Goal: Use online tool/utility: Utilize a website feature to perform a specific function

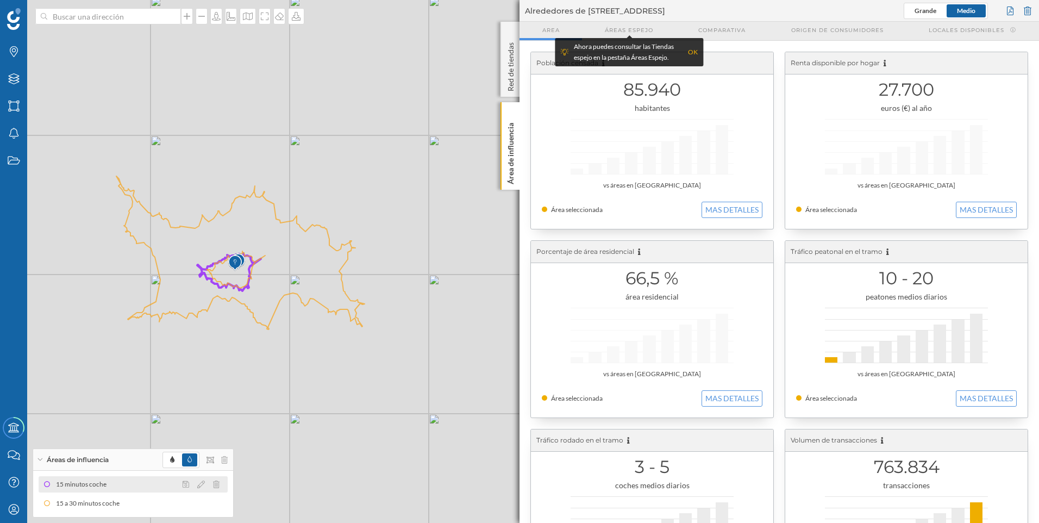
click at [82, 486] on div "15 minutos coche" at bounding box center [84, 484] width 56 height 11
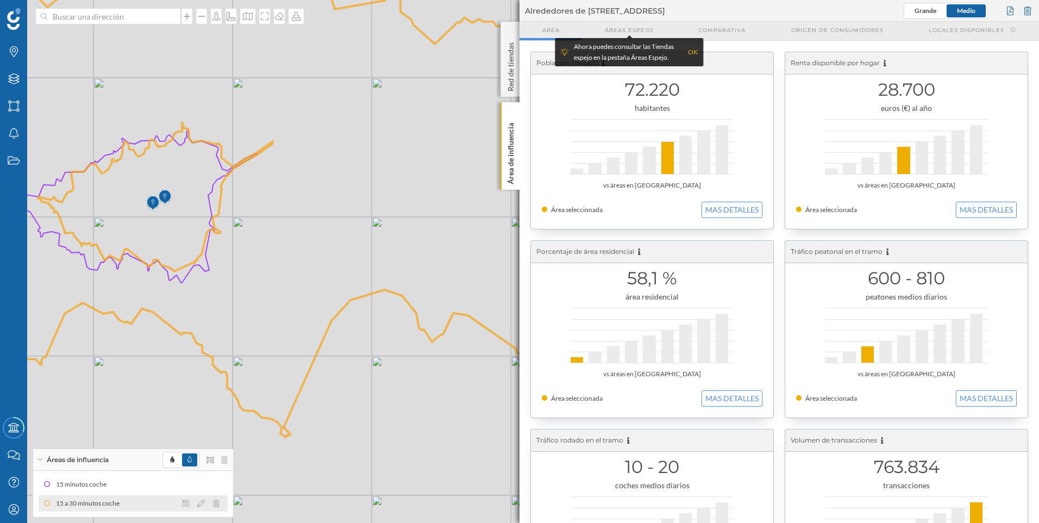
click at [79, 499] on div "15 a 30 minutos coche" at bounding box center [90, 503] width 69 height 11
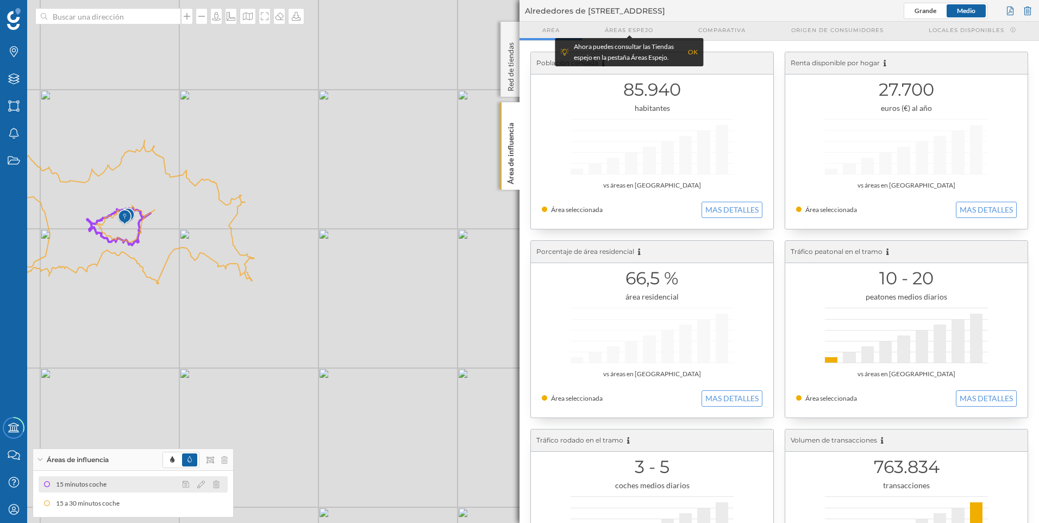
click at [99, 489] on div "15 minutos coche" at bounding box center [84, 484] width 56 height 11
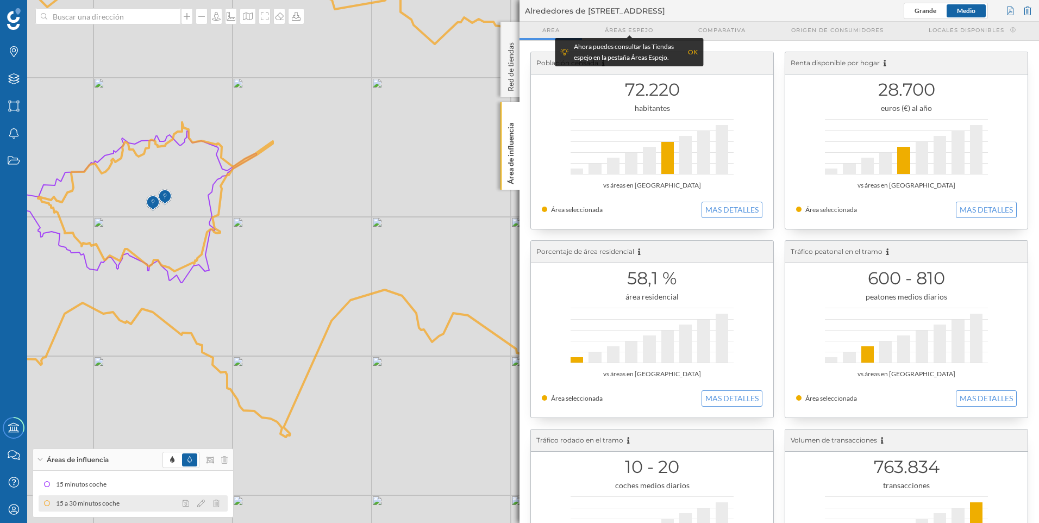
click at [99, 504] on div "15 a 30 minutos coche" at bounding box center [90, 503] width 69 height 11
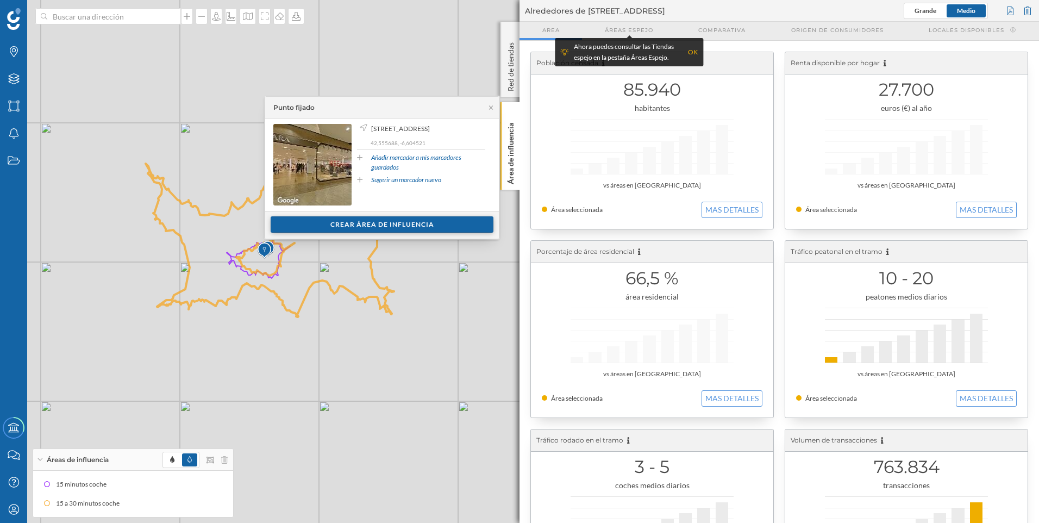
click at [333, 230] on div "Crear área de influencia" at bounding box center [382, 224] width 223 height 16
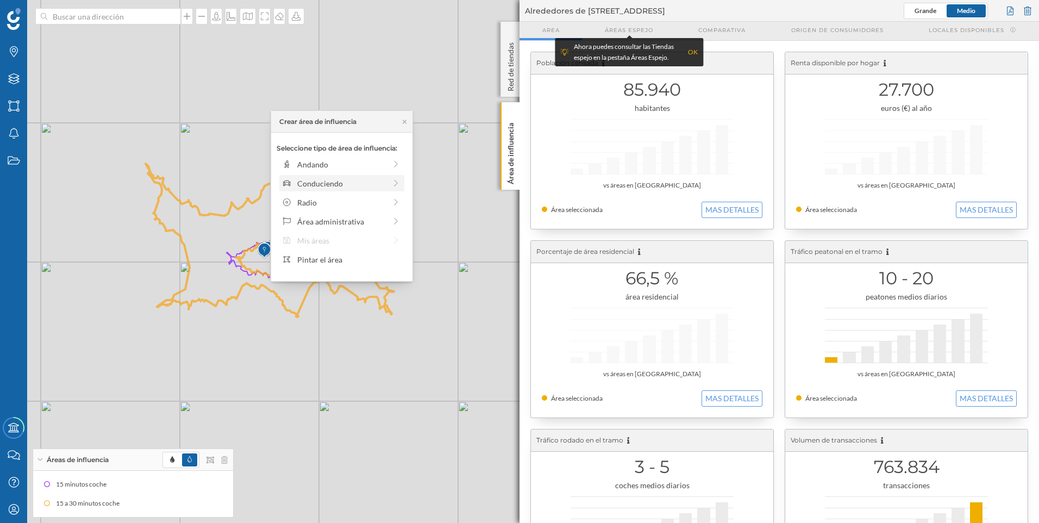
click at [340, 182] on div "Conduciendo" at bounding box center [341, 183] width 89 height 11
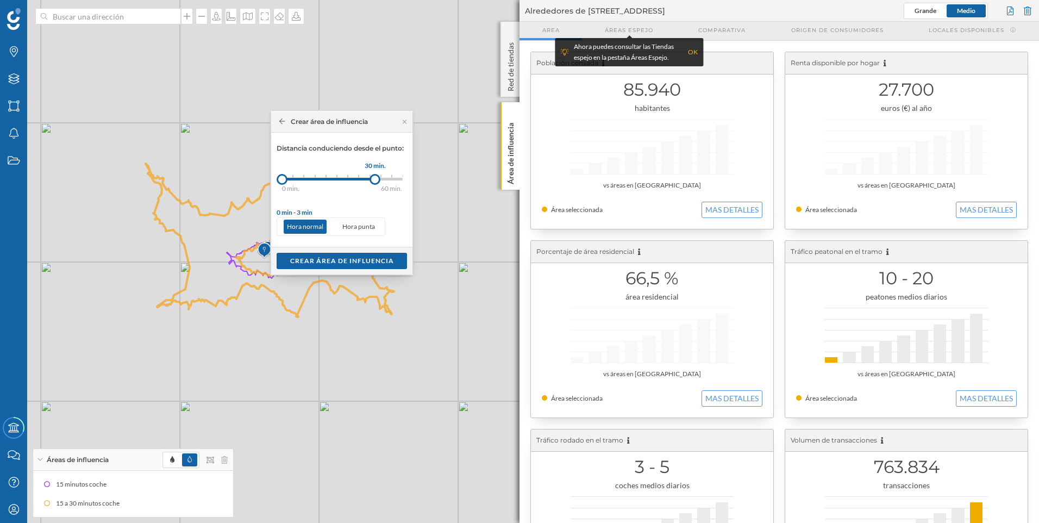
drag, startPoint x: 294, startPoint y: 181, endPoint x: 376, endPoint y: 176, distance: 81.7
click at [376, 176] on div at bounding box center [375, 179] width 11 height 11
drag, startPoint x: 282, startPoint y: 178, endPoint x: 412, endPoint y: 177, distance: 130.4
click at [412, 177] on div "Distancia conduciendo desde el punto: 0 min. 3 min. 5 min. 7 min. 10 min. 12 mi…" at bounding box center [341, 190] width 141 height 114
drag, startPoint x: 392, startPoint y: 179, endPoint x: 376, endPoint y: 178, distance: 16.3
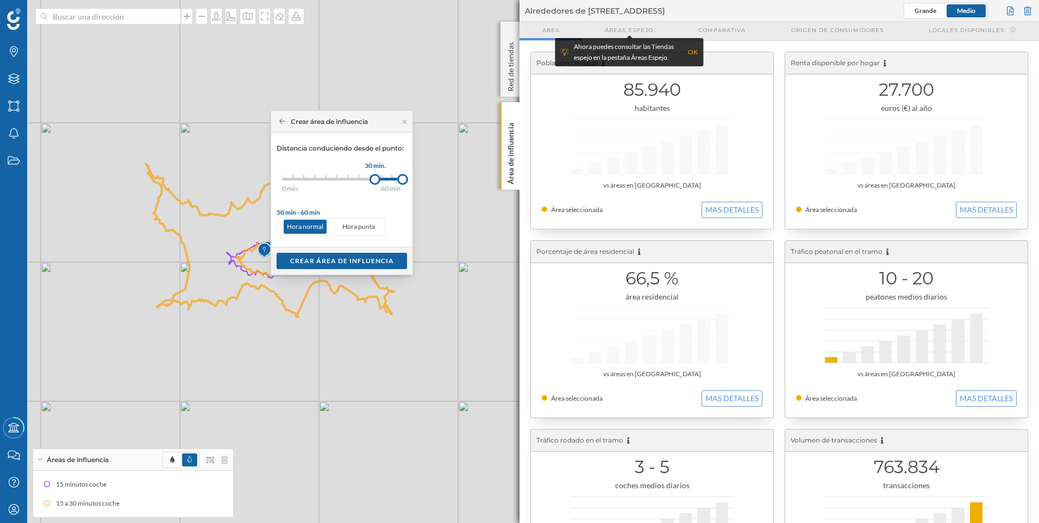
click at [376, 178] on div at bounding box center [375, 179] width 11 height 11
click at [355, 260] on div "Crear área de influencia" at bounding box center [342, 260] width 130 height 16
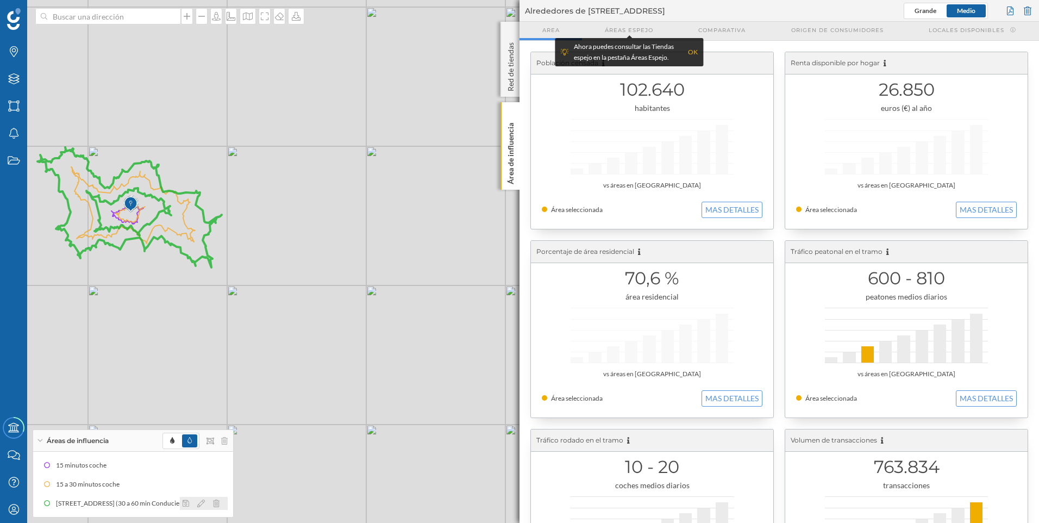
click at [198, 503] on icon at bounding box center [201, 503] width 8 height 8
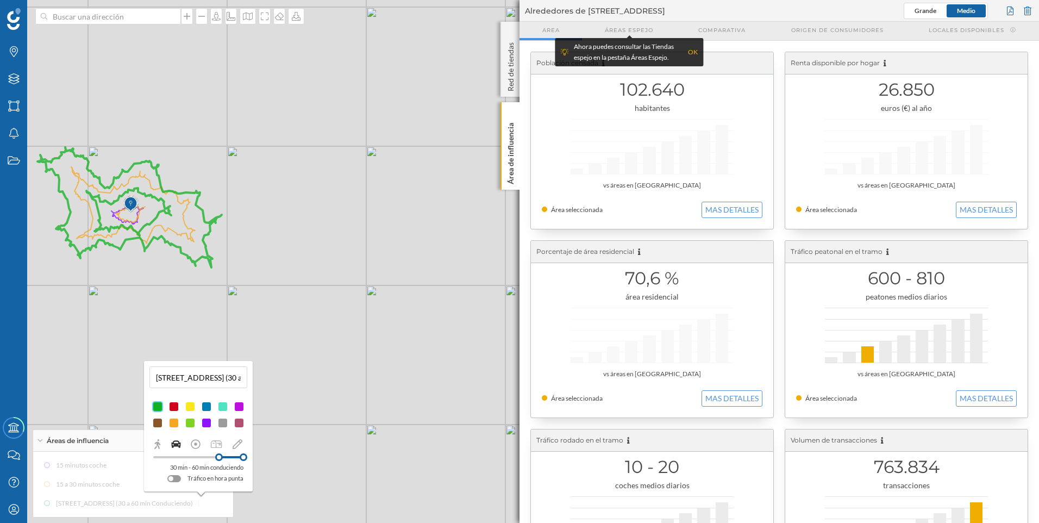
click at [177, 407] on div at bounding box center [173, 406] width 11 height 11
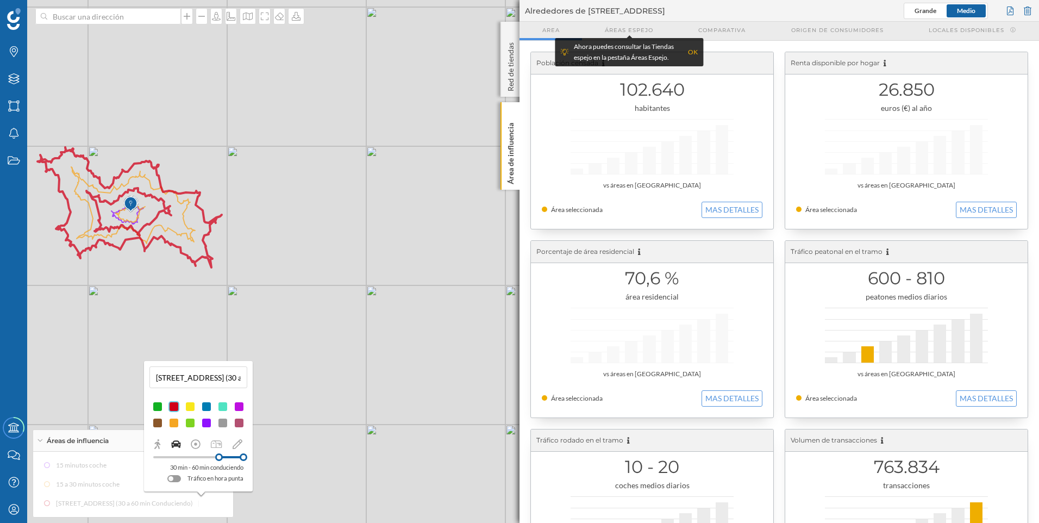
click at [192, 379] on input "[STREET_ADDRESS] (30 a 60 min Conduciendo)" at bounding box center [198, 377] width 91 height 16
drag, startPoint x: 157, startPoint y: 376, endPoint x: 338, endPoint y: 376, distance: 180.4
click at [338, 376] on div "Marcas Capas Áreas Notificaciones Estados Academy Contacta con nosotros Centro …" at bounding box center [519, 261] width 1039 height 523
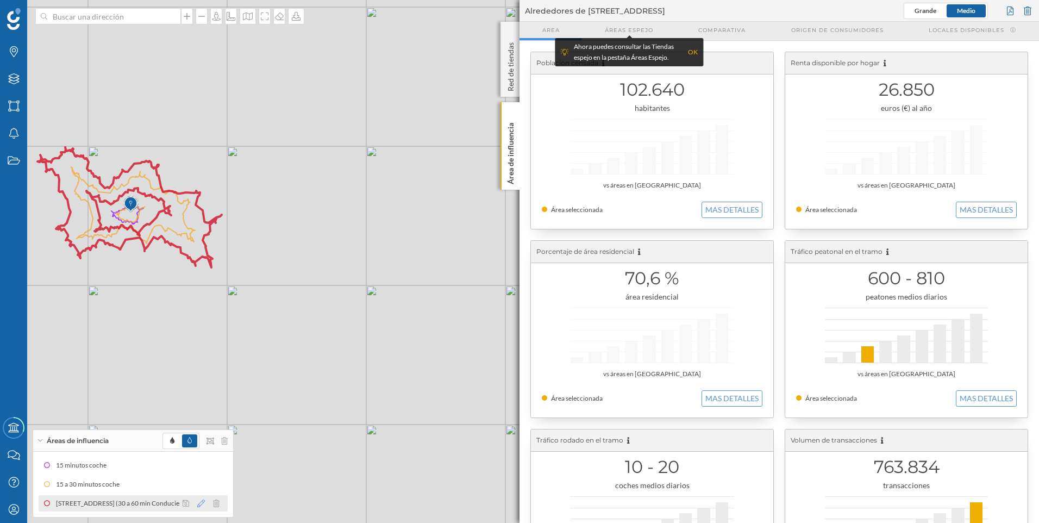
click at [203, 502] on icon at bounding box center [201, 503] width 8 height 8
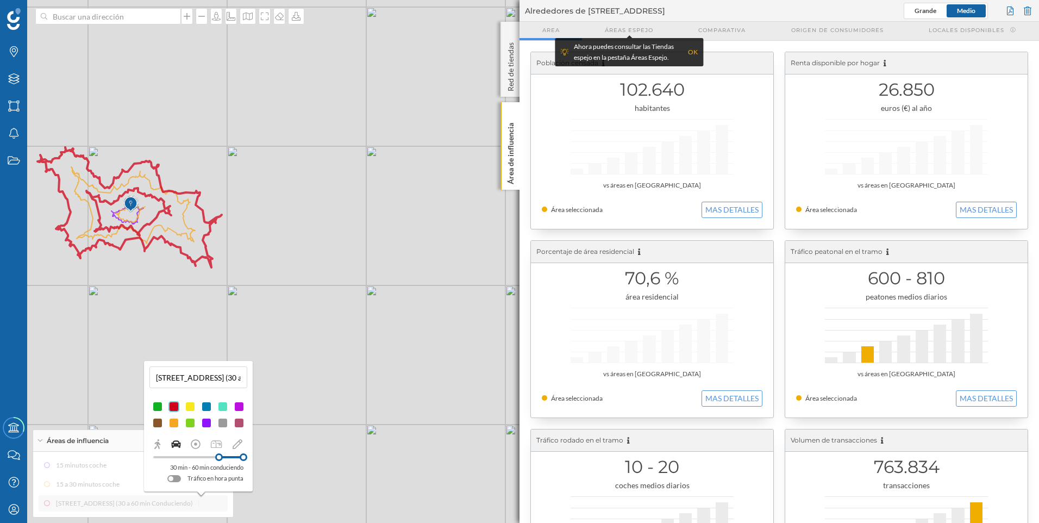
click at [180, 379] on input "[STREET_ADDRESS] (30 a 60 min Conduciendo)" at bounding box center [198, 377] width 91 height 16
type input "30 a 60 minutos coche"
click at [239, 395] on button at bounding box center [238, 396] width 11 height 11
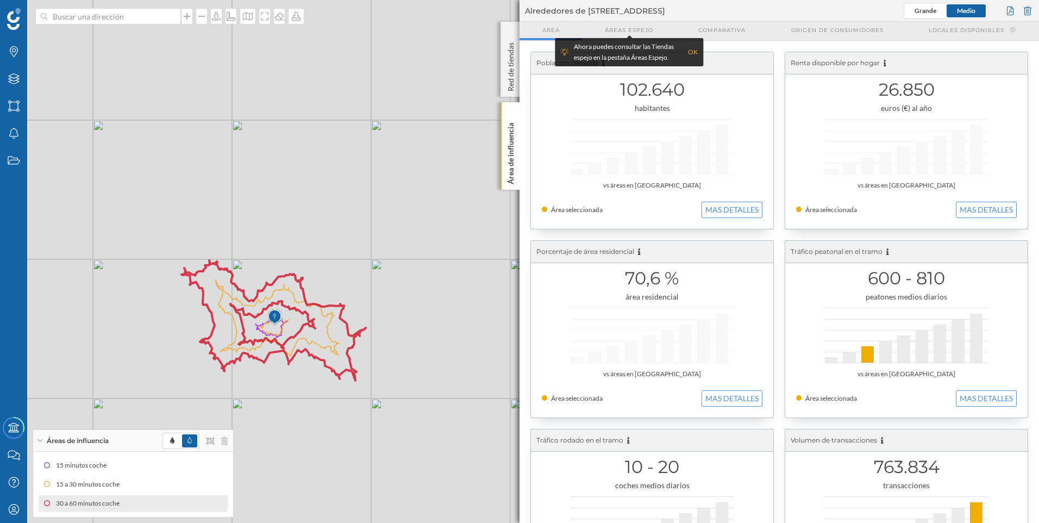
drag, startPoint x: 240, startPoint y: 335, endPoint x: 384, endPoint y: 446, distance: 181.8
click at [384, 446] on div "© Mapbox © OpenStreetMap Improve this map" at bounding box center [519, 261] width 1039 height 523
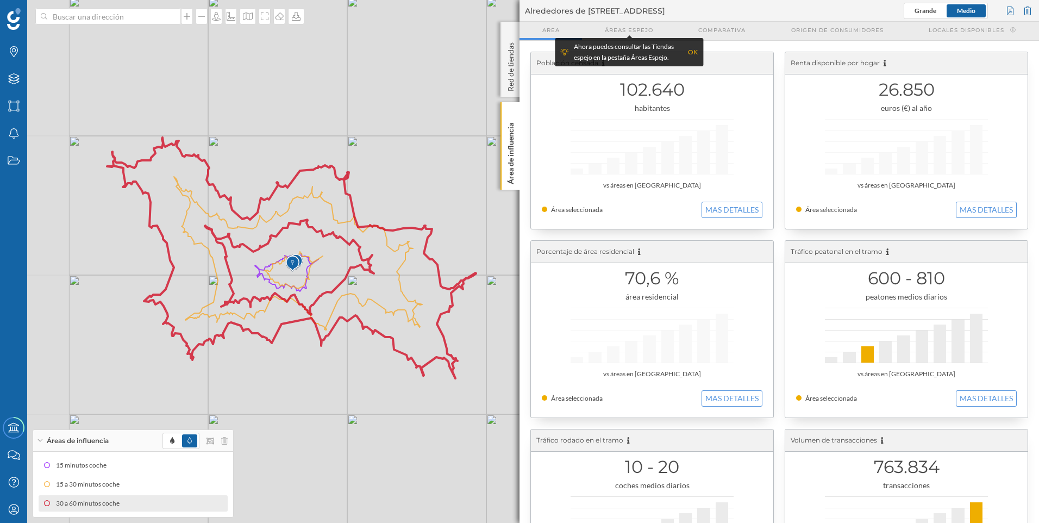
drag, startPoint x: 322, startPoint y: 372, endPoint x: 446, endPoint y: 421, distance: 132.7
click at [446, 421] on div "© Mapbox © OpenStreetMap Improve this map" at bounding box center [519, 261] width 1039 height 523
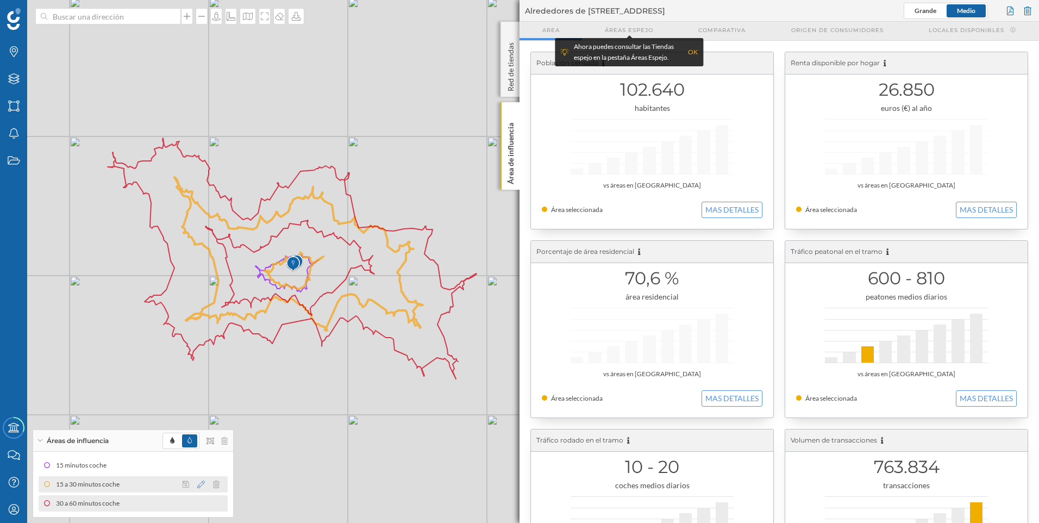
click at [204, 484] on icon at bounding box center [201, 484] width 8 height 8
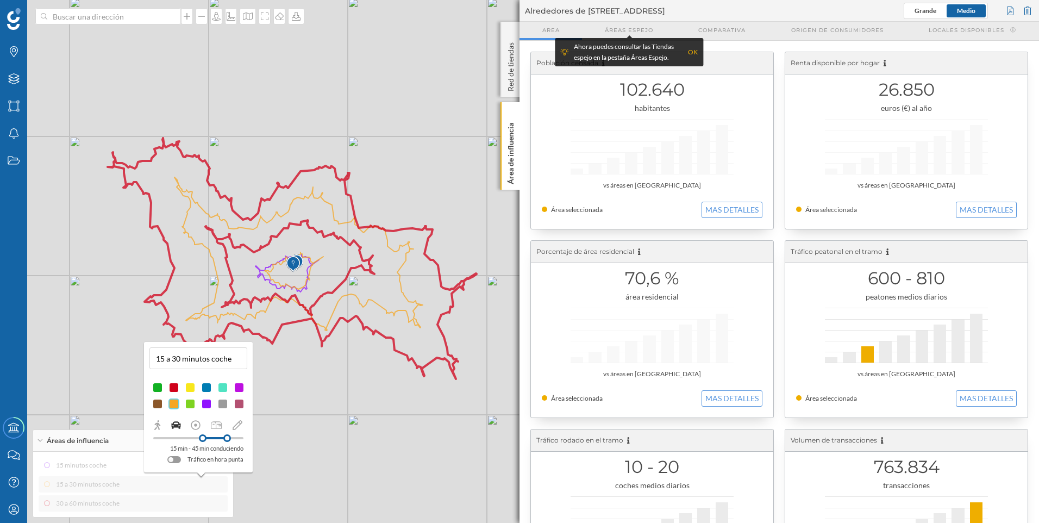
click at [182, 447] on p "15 min - 45 min conduciendo" at bounding box center [206, 448] width 73 height 11
click at [182, 447] on div "15 min - 45 min conduciendo Tráfico en hora punta" at bounding box center [198, 442] width 98 height 45
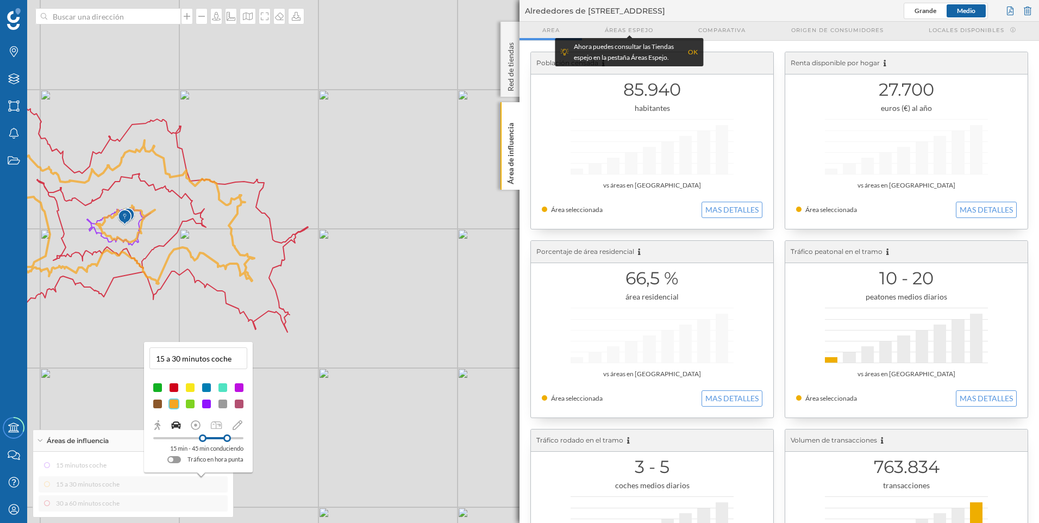
click at [279, 421] on div "© Mapbox © OpenStreetMap Improve this map" at bounding box center [519, 261] width 1039 height 523
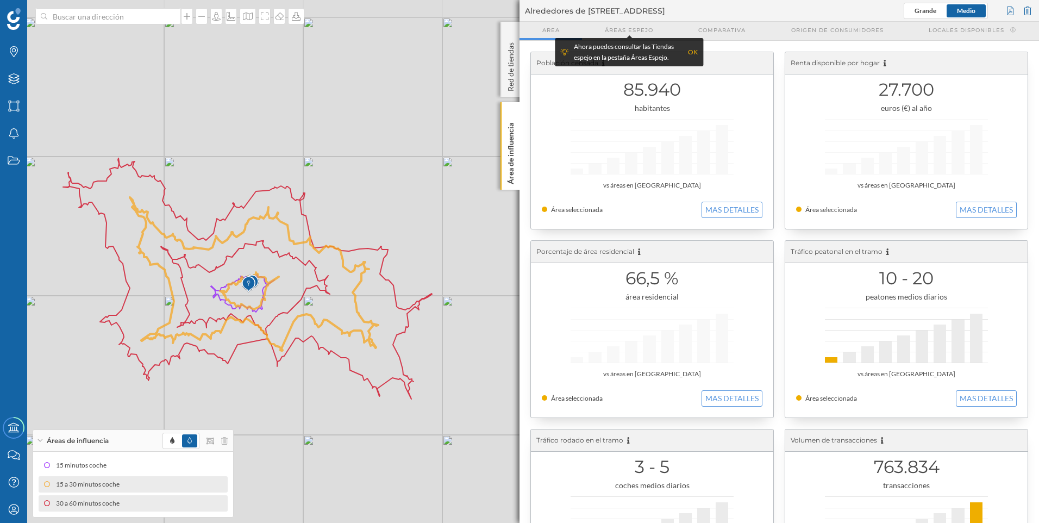
drag, startPoint x: 242, startPoint y: 372, endPoint x: 366, endPoint y: 439, distance: 140.8
click at [366, 439] on div "© Mapbox © OpenStreetMap Improve this map" at bounding box center [519, 261] width 1039 height 523
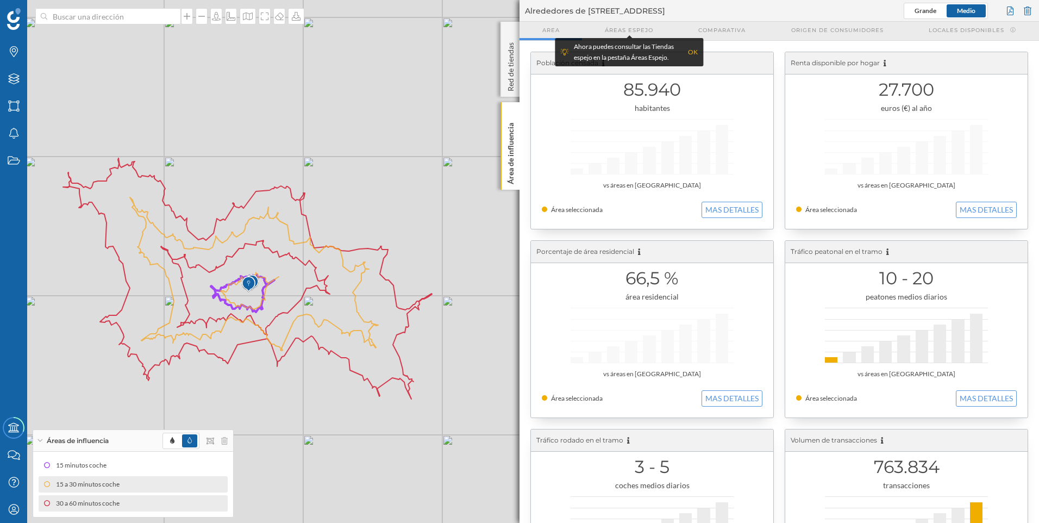
click at [249, 280] on img at bounding box center [249, 284] width 14 height 22
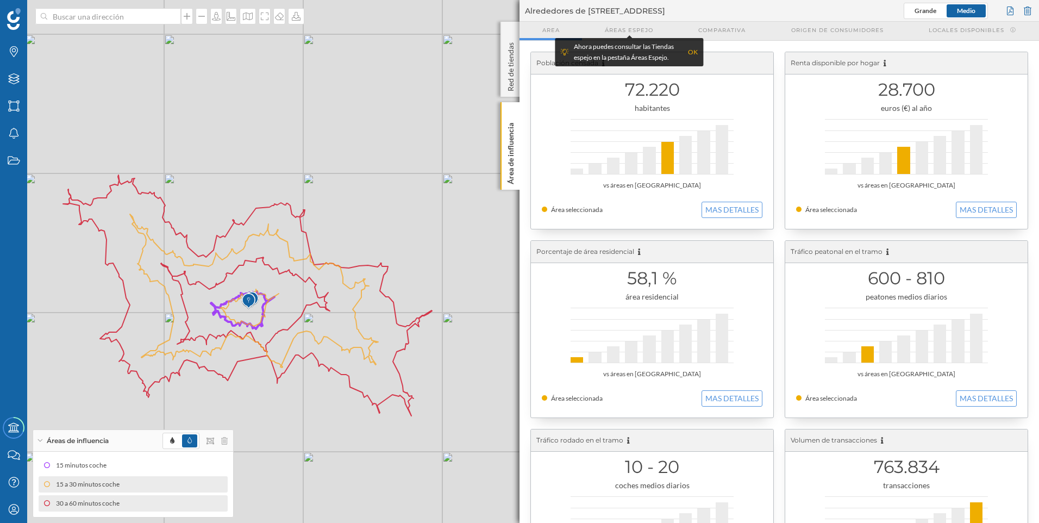
drag, startPoint x: 249, startPoint y: 280, endPoint x: 249, endPoint y: 297, distance: 16.8
click at [249, 297] on img at bounding box center [249, 301] width 14 height 22
